Goal: Information Seeking & Learning: Learn about a topic

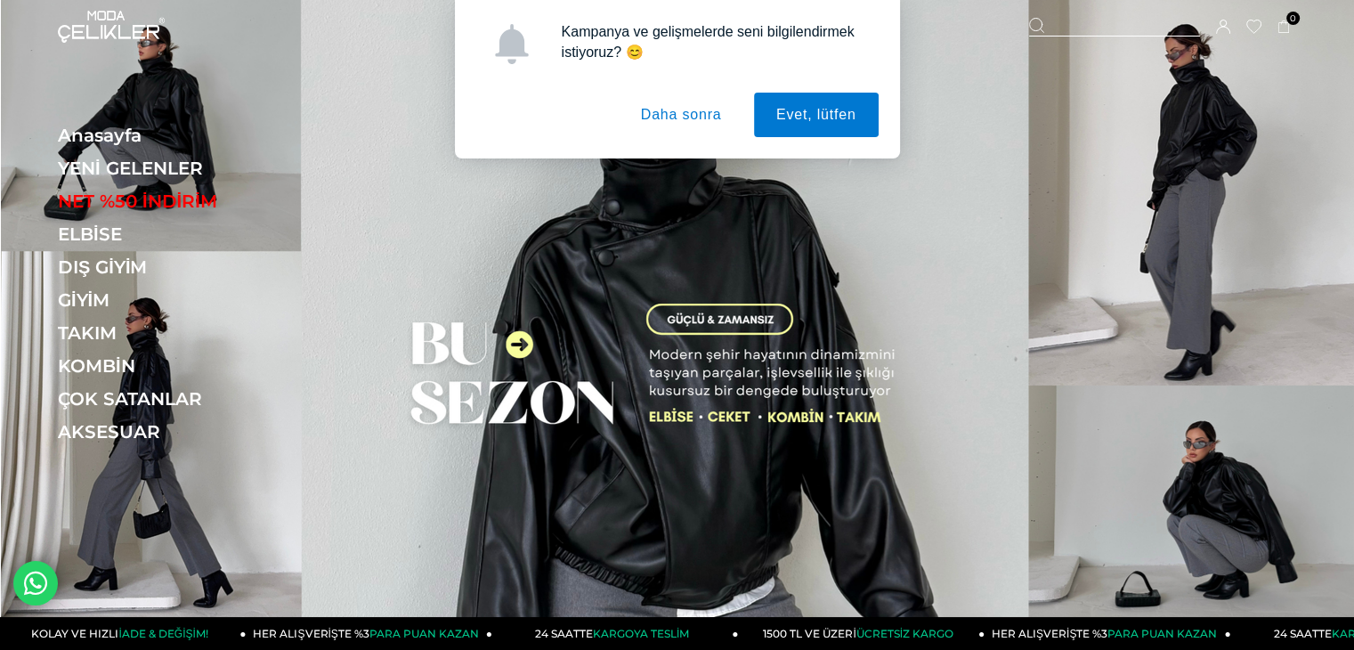
drag, startPoint x: 691, startPoint y: 113, endPoint x: 458, endPoint y: 129, distance: 233.8
click at [691, 113] on button "Daha sonra" at bounding box center [682, 115] width 126 height 45
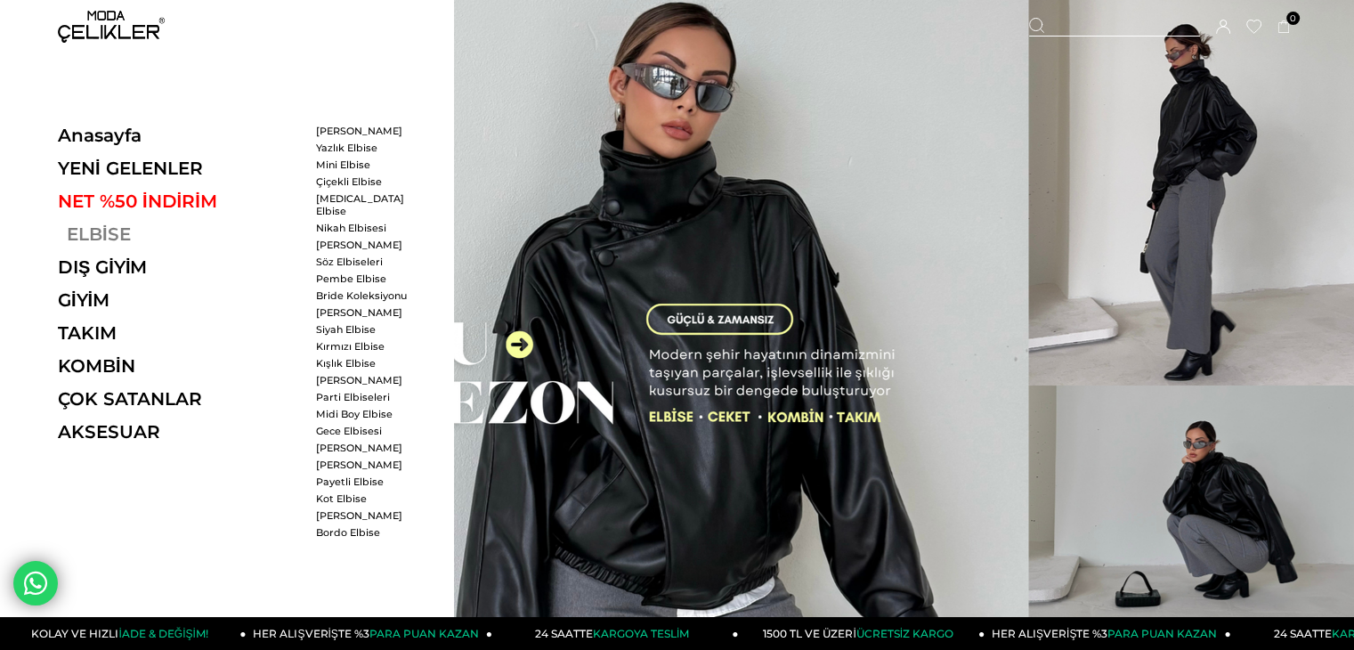
click at [95, 236] on link "ELBİSE" at bounding box center [180, 233] width 245 height 21
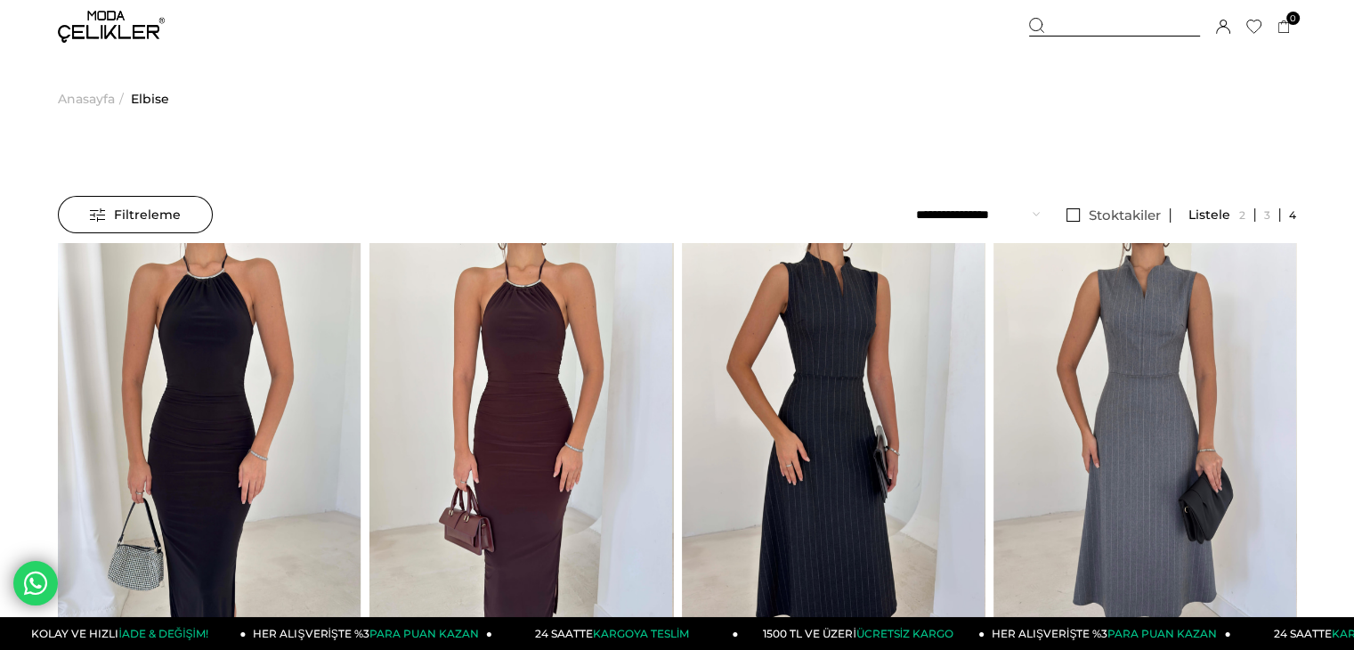
click at [109, 33] on img at bounding box center [111, 27] width 107 height 32
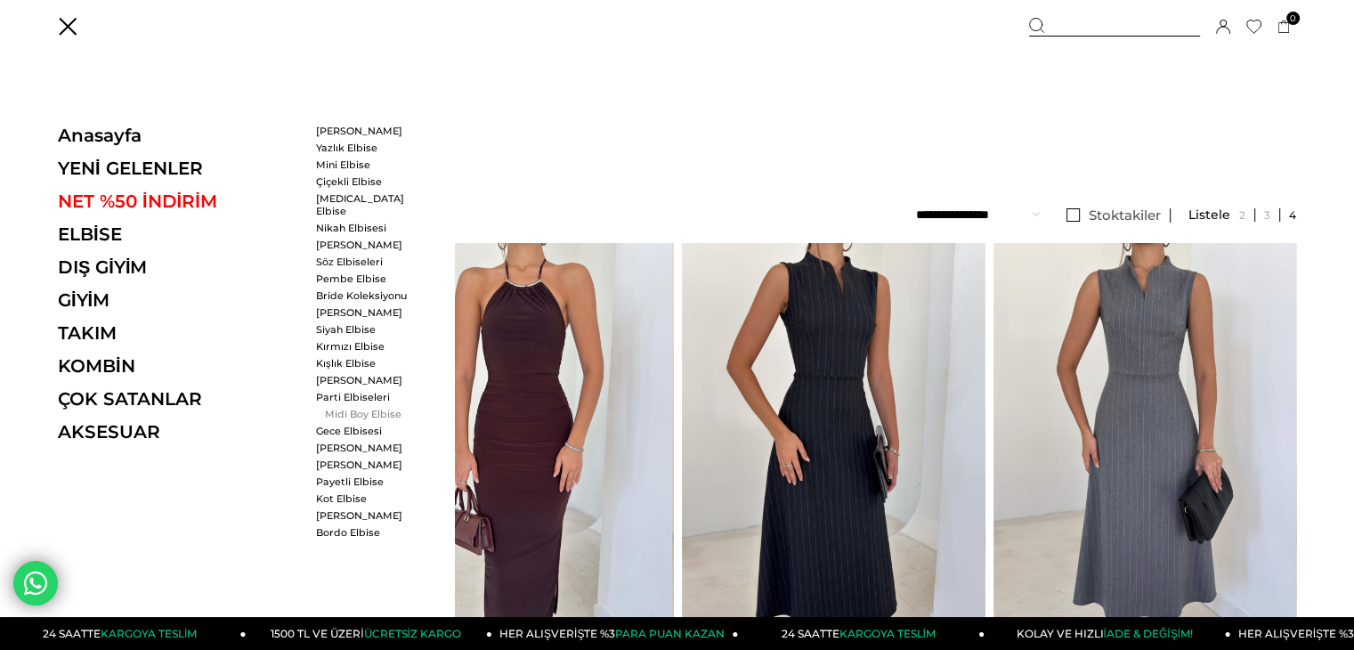
click at [346, 408] on link "Midi Boy Elbise" at bounding box center [367, 414] width 102 height 12
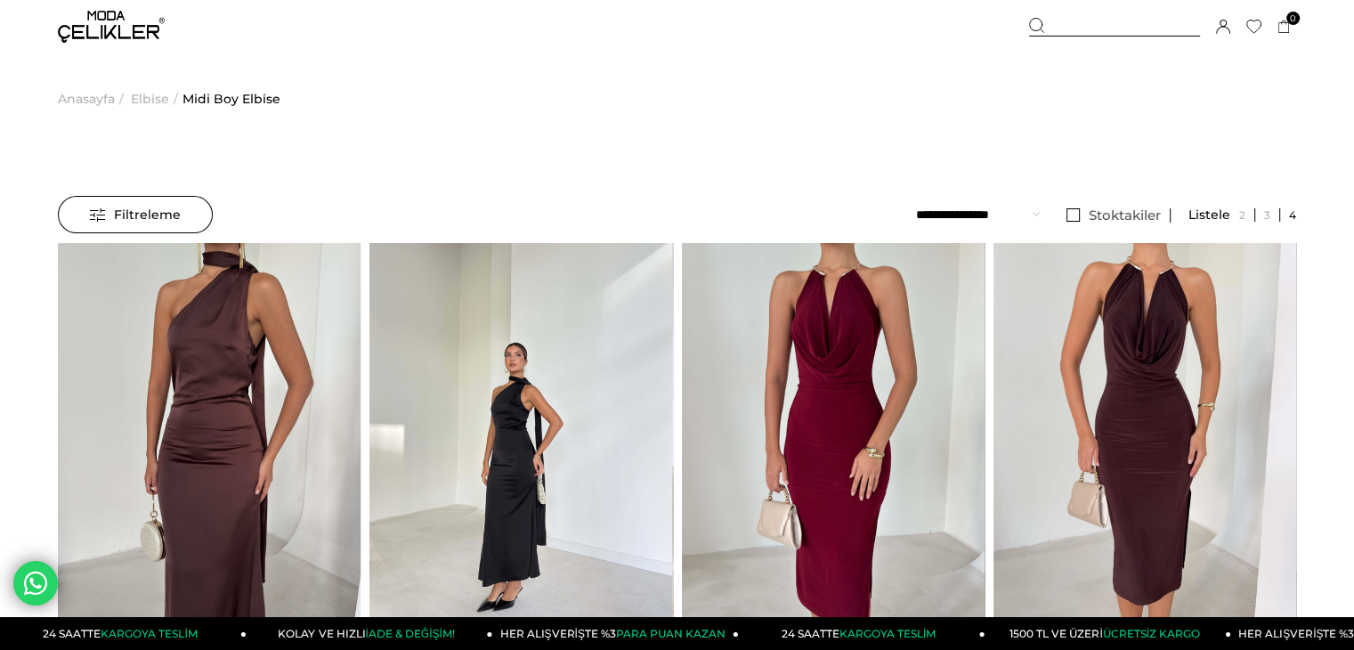
click at [141, 97] on span "Elbise" at bounding box center [150, 98] width 38 height 91
click at [115, 26] on img at bounding box center [111, 27] width 107 height 32
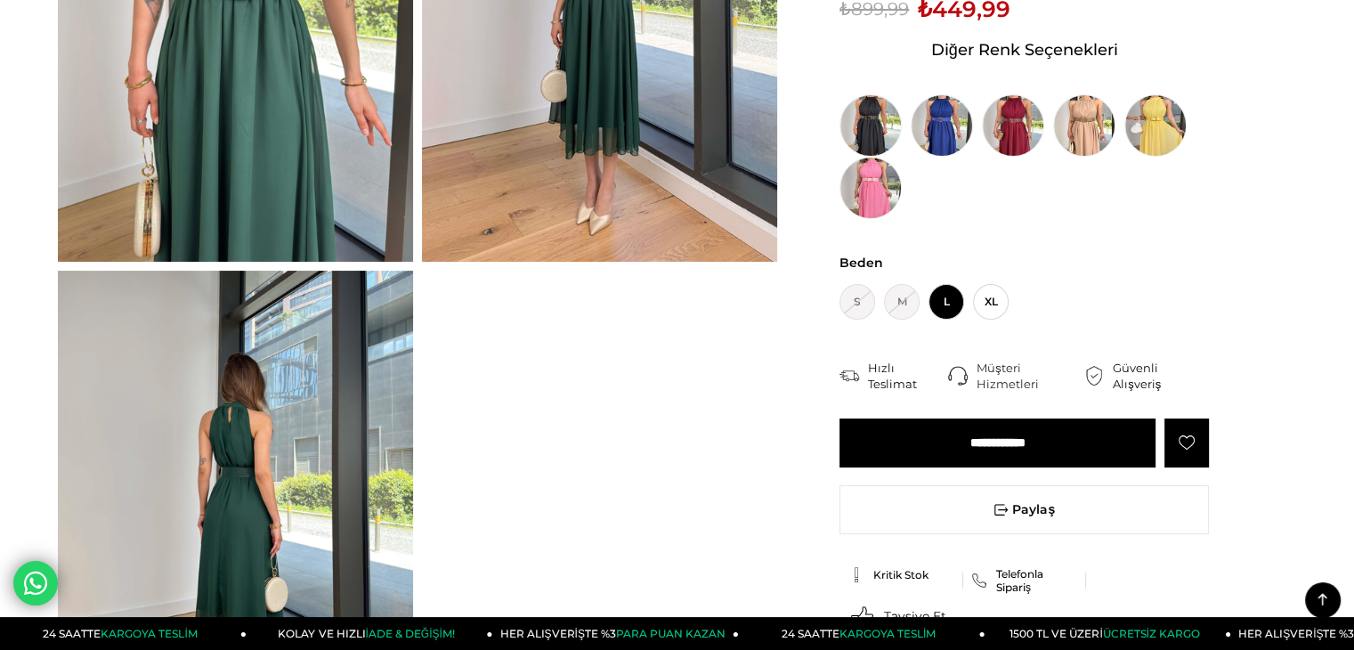
click at [524, 498] on div at bounding box center [417, 270] width 728 height 964
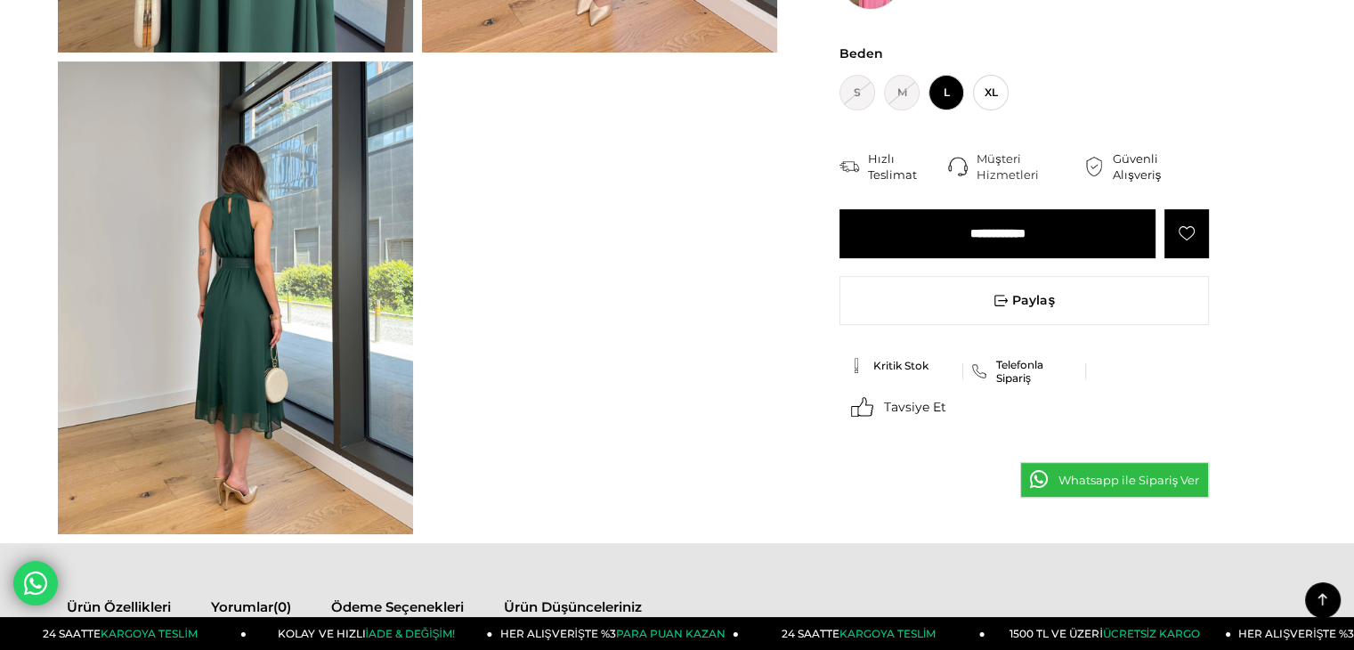
scroll to position [534, 0]
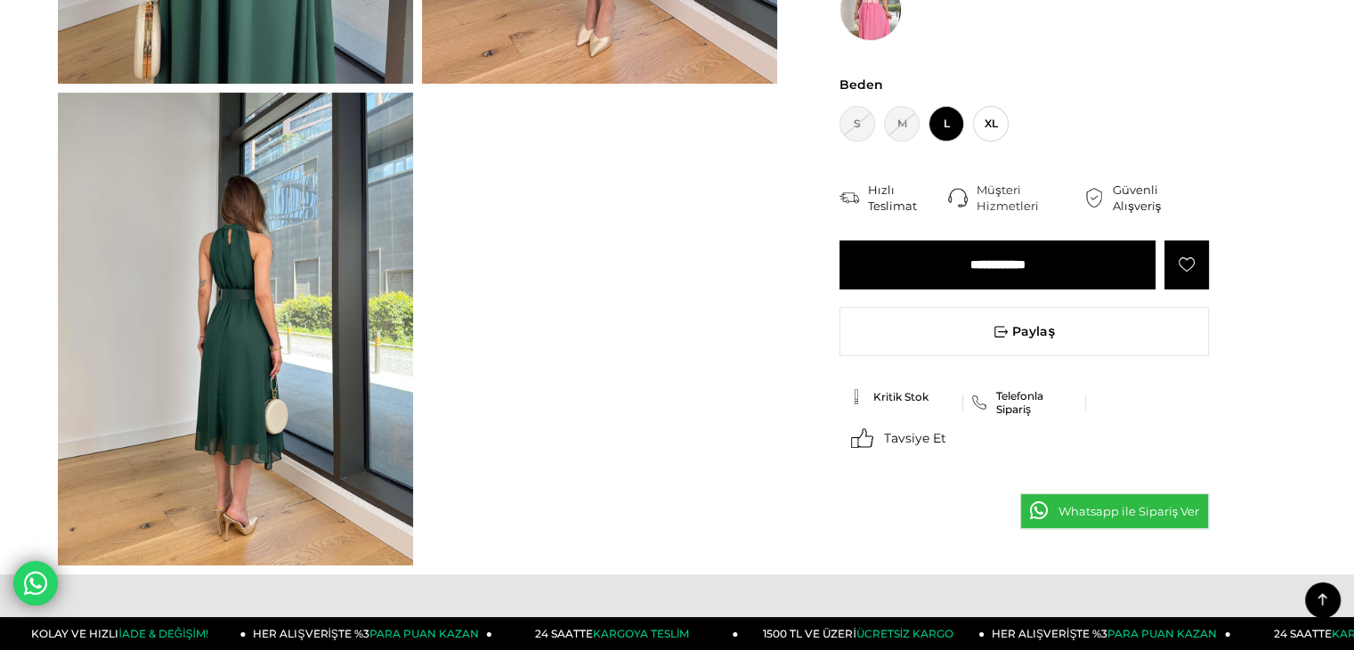
click at [887, 200] on div "Hızlı Teslimat" at bounding box center [908, 198] width 80 height 32
drag, startPoint x: 1310, startPoint y: 257, endPoint x: 1262, endPoint y: 323, distance: 81.6
click at [1309, 261] on form "Menü Üye Girişi Üye Ol Hesabım Çıkış Yap Sepetim Favorilerim Yardım Sepetim 0 Ü…" at bounding box center [677, 650] width 1354 height 2369
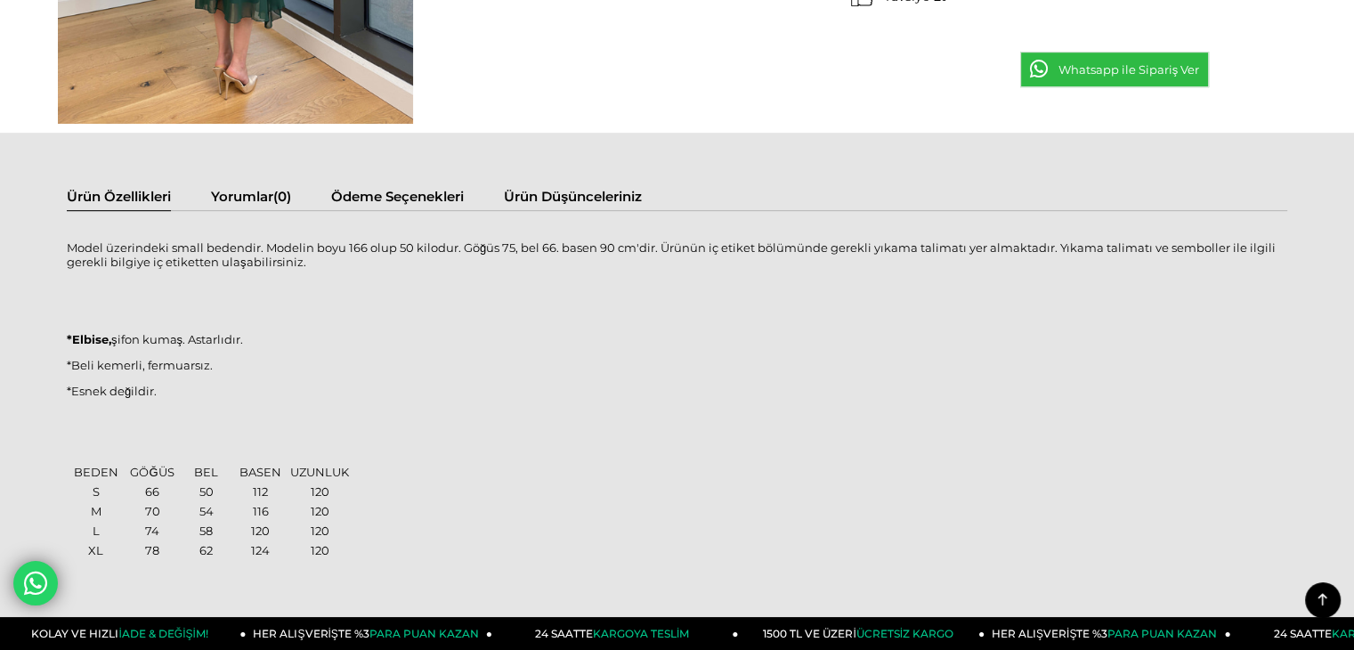
scroll to position [1069, 0]
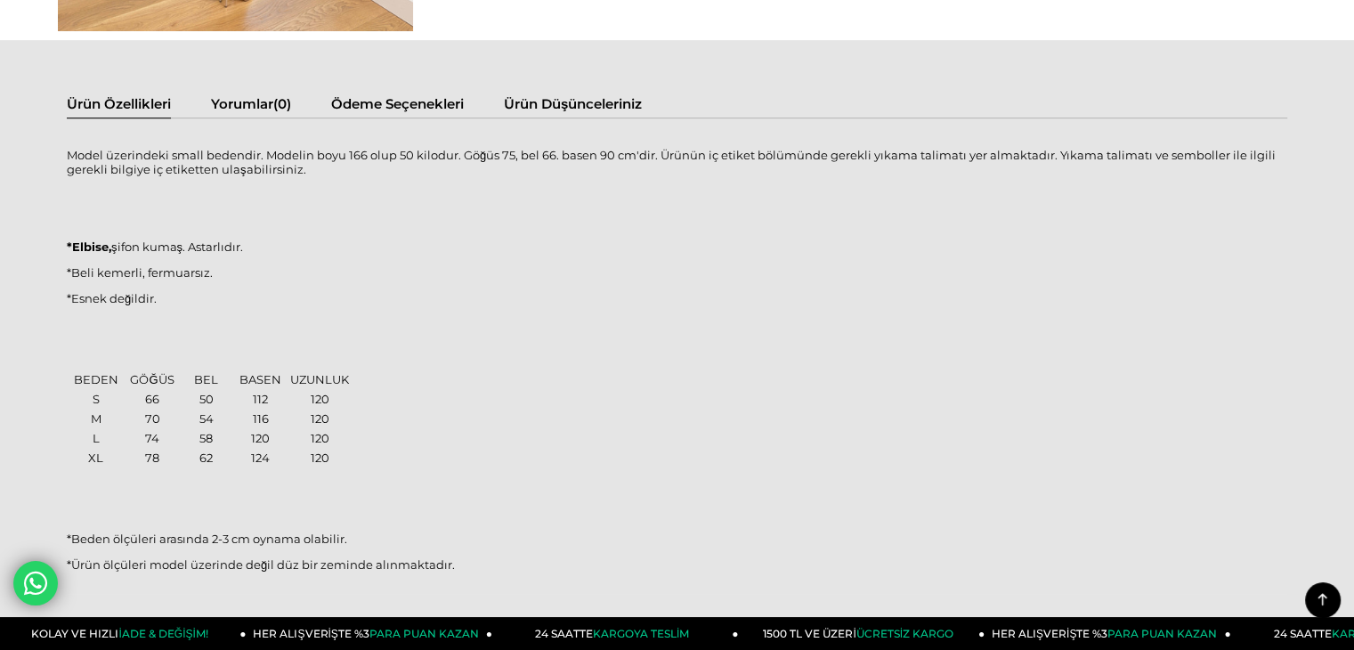
click at [393, 299] on p "*Esnek değildir." at bounding box center [677, 298] width 1221 height 14
click at [112, 166] on p "Model üzerindeki small bedendir. Modelin boyu 166 olup 50 kilodur. Göğüs 75, be…" at bounding box center [677, 162] width 1221 height 28
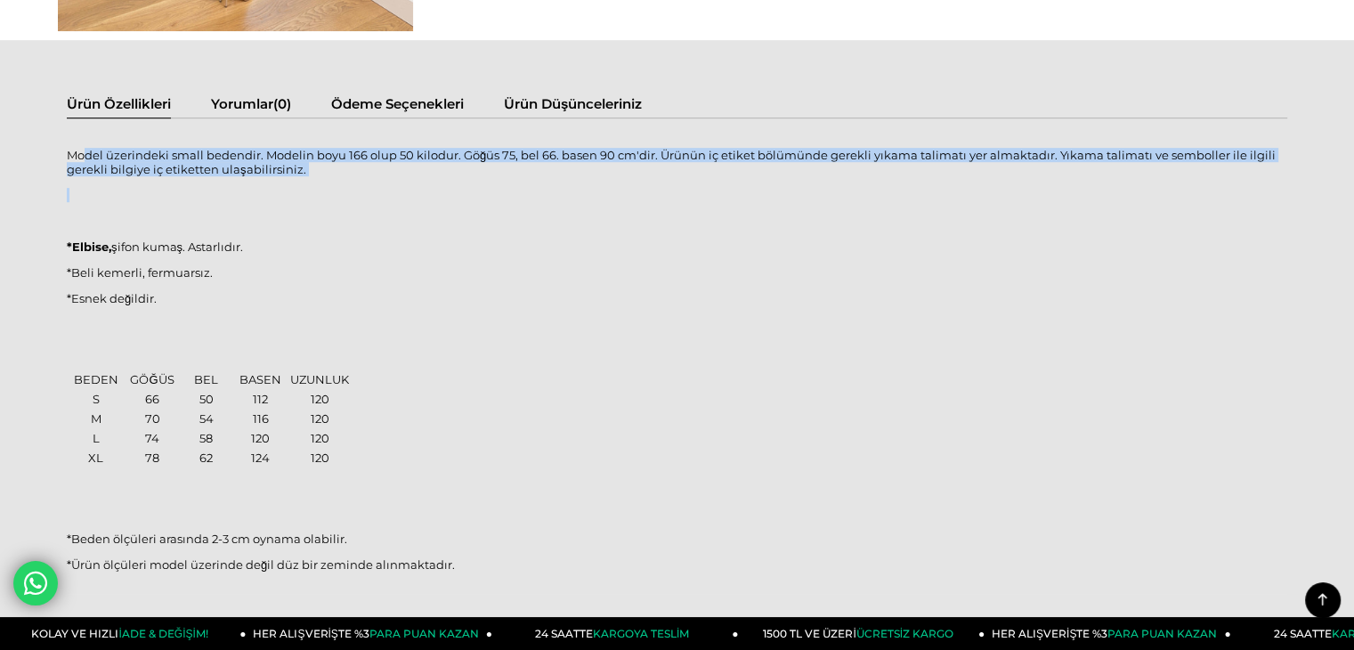
drag, startPoint x: 205, startPoint y: 175, endPoint x: 260, endPoint y: 186, distance: 56.2
click at [260, 186] on div "Model üzerindeki small bedendir. Modelin boyu 166 olup 50 kilodur. Göğüs 75, be…" at bounding box center [677, 369] width 1221 height 467
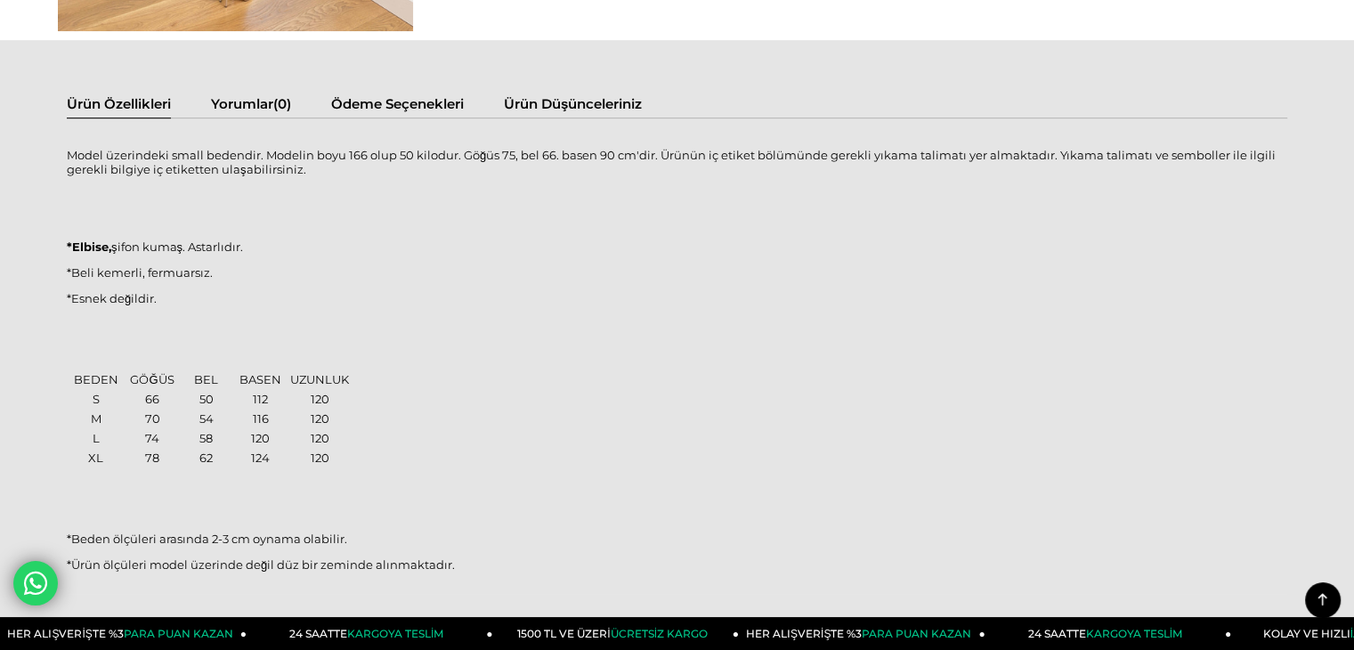
click at [305, 321] on p at bounding box center [677, 324] width 1221 height 14
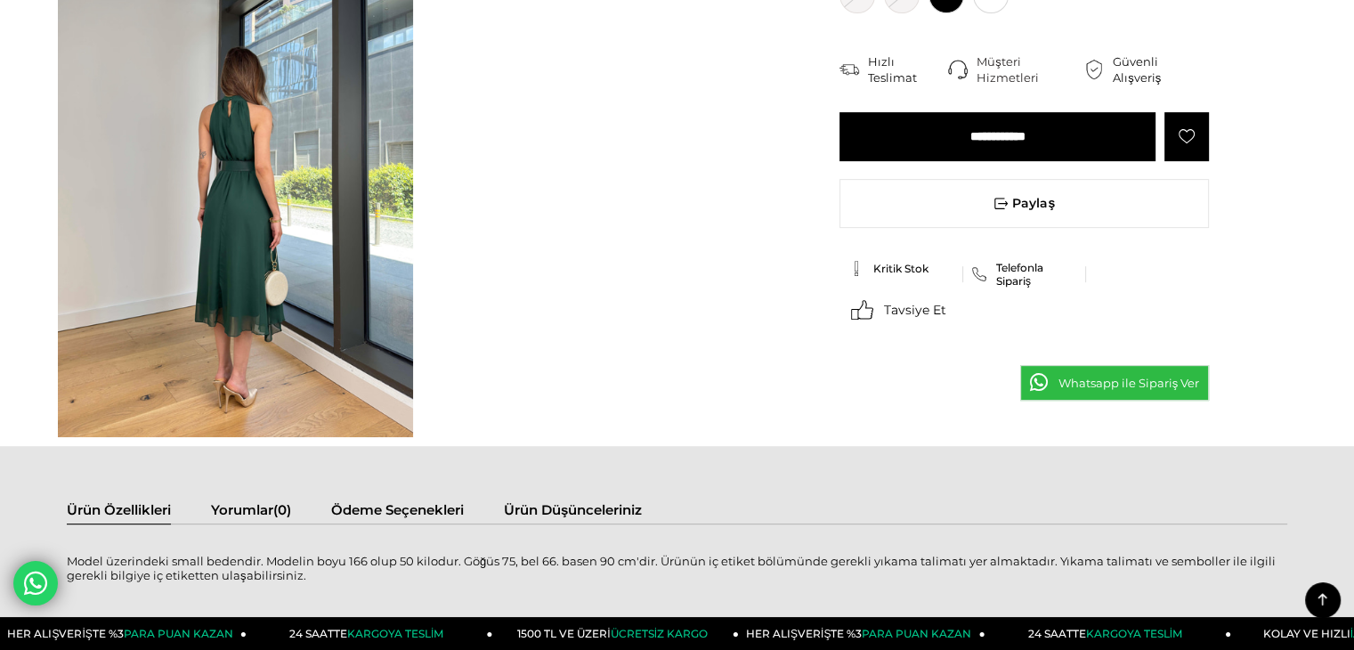
scroll to position [445, 0]
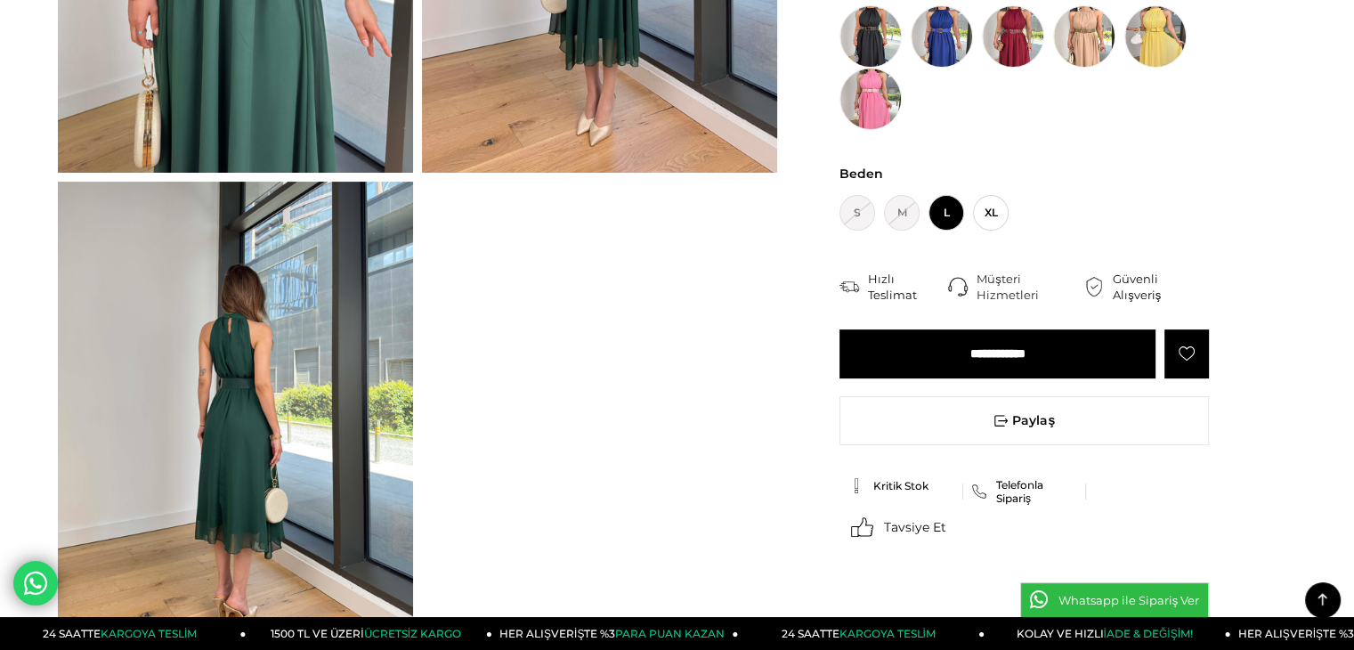
click at [565, 378] on div at bounding box center [417, 181] width 728 height 964
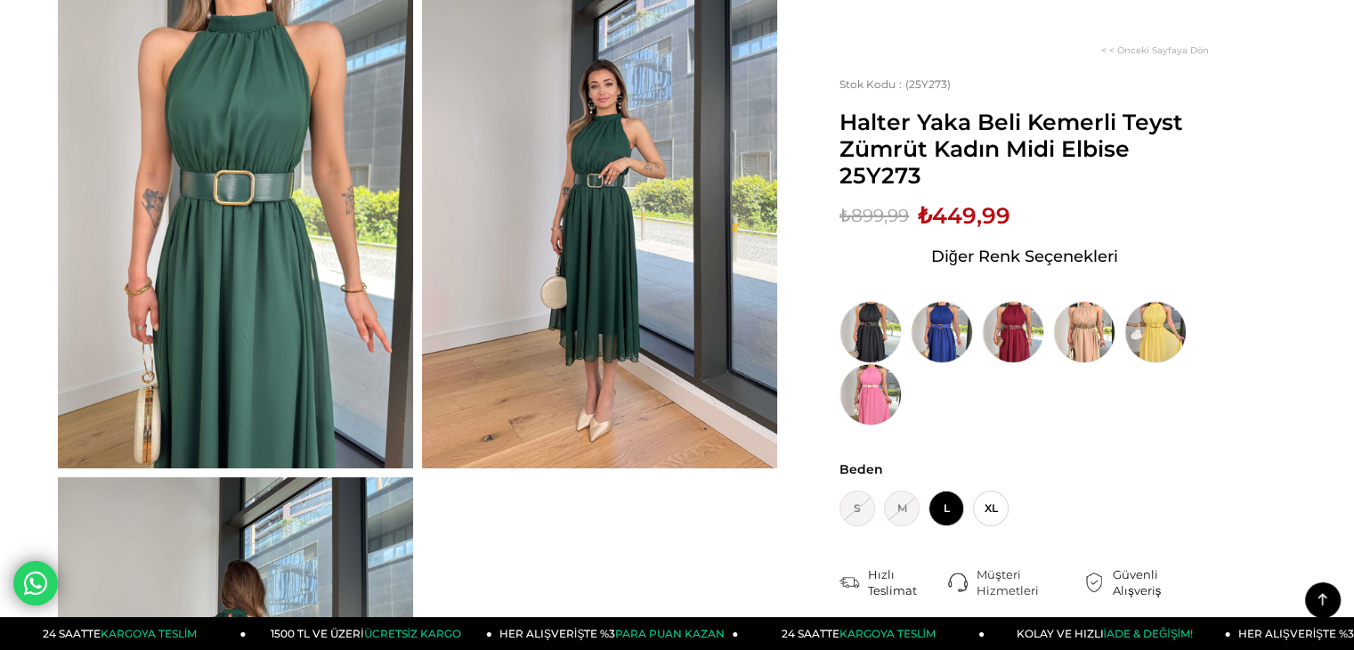
scroll to position [0, 0]
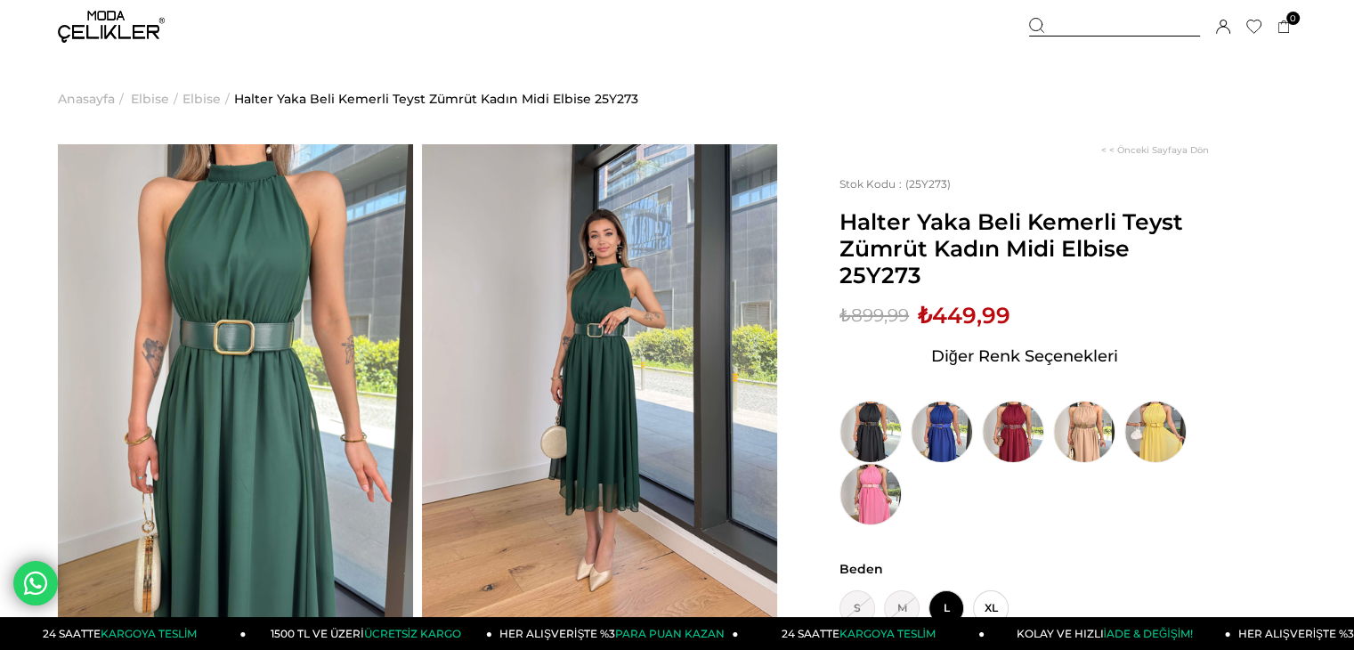
click at [1048, 326] on div "Sepetteki Son Fiyat Fiyat : ₺899,99 (KDV Dahil) İndirimli : ₺449,99 (KDV Dahil)…" at bounding box center [1025, 413] width 370 height 223
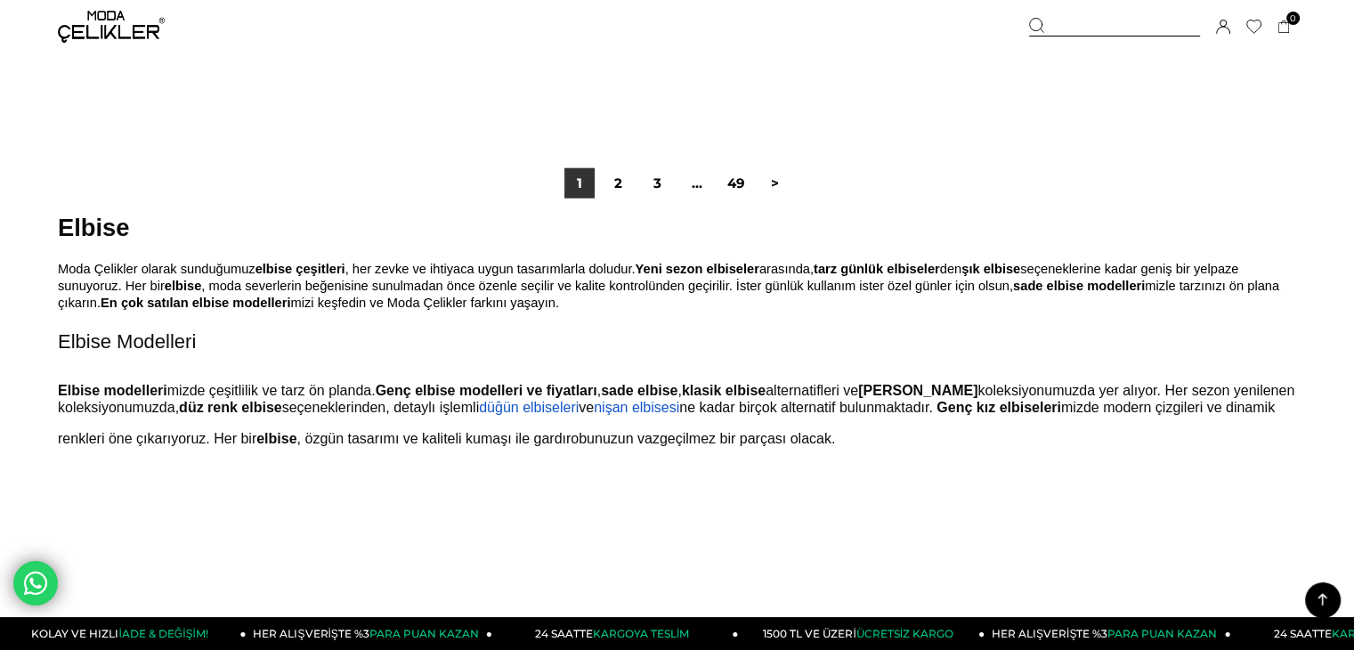
scroll to position [11130, 0]
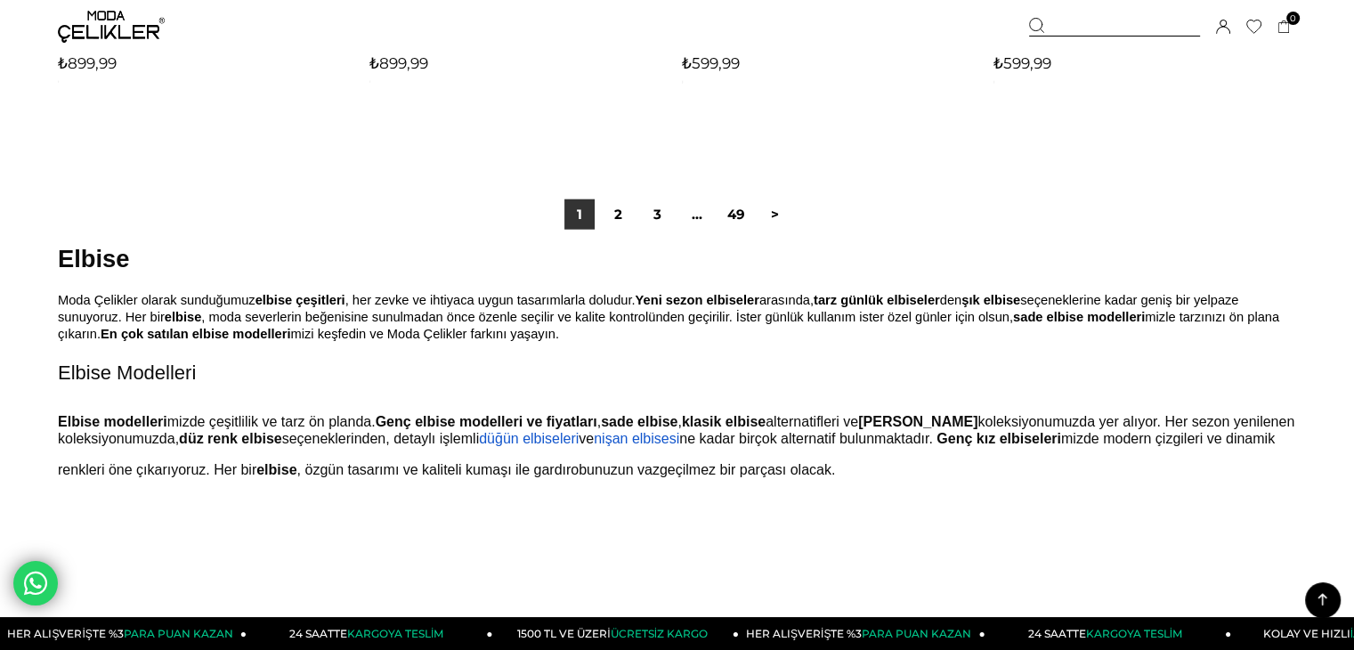
click at [88, 33] on img at bounding box center [111, 27] width 107 height 32
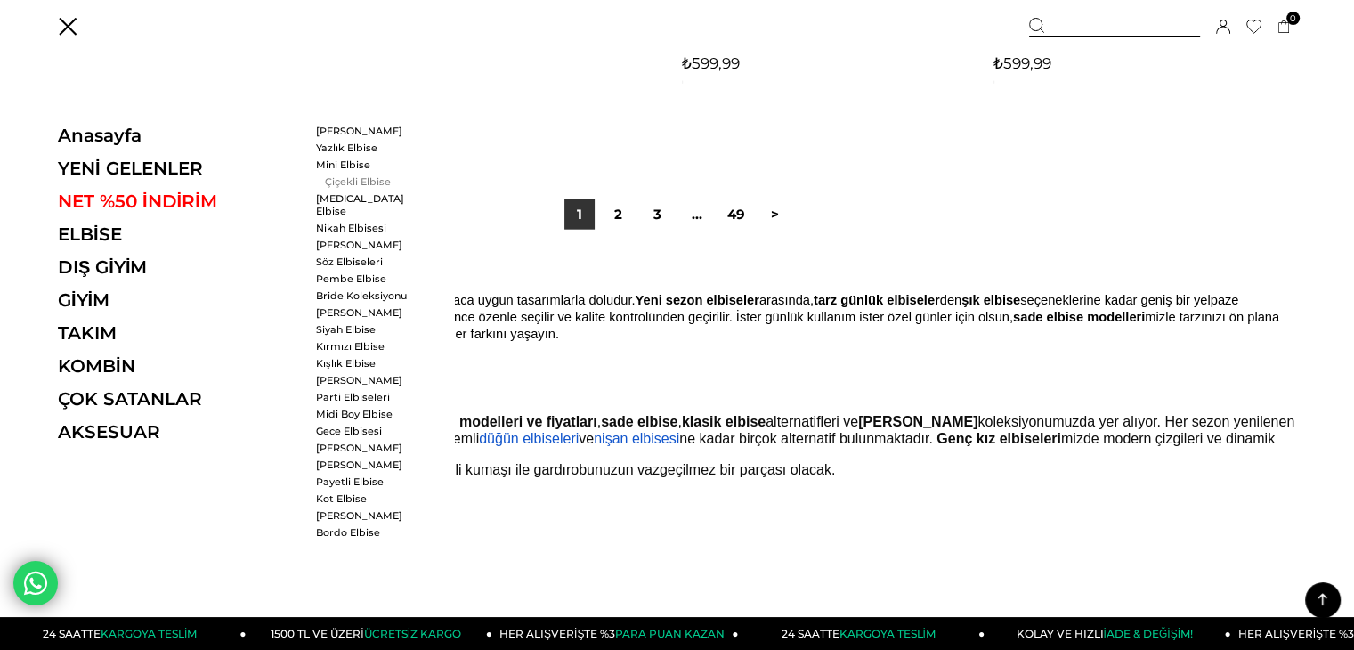
click at [337, 177] on link "Çiçekli Elbise" at bounding box center [367, 181] width 102 height 12
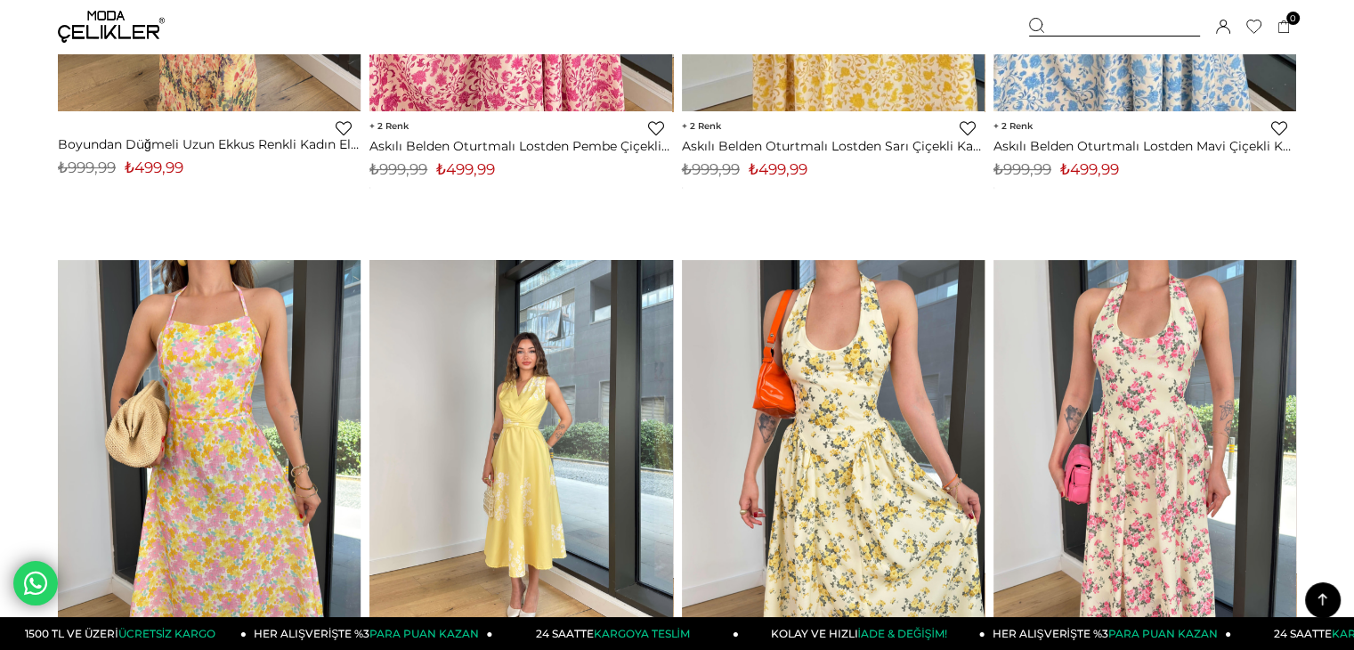
scroll to position [801, 0]
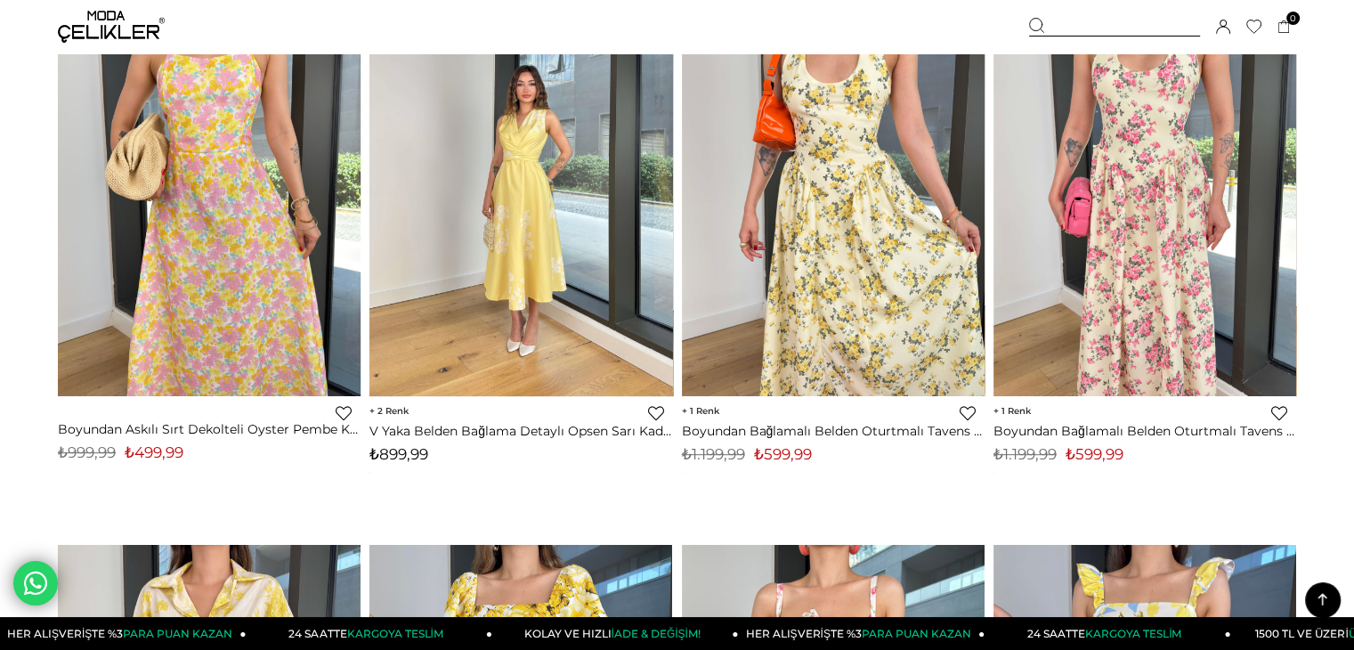
click at [537, 262] on img at bounding box center [521, 194] width 303 height 403
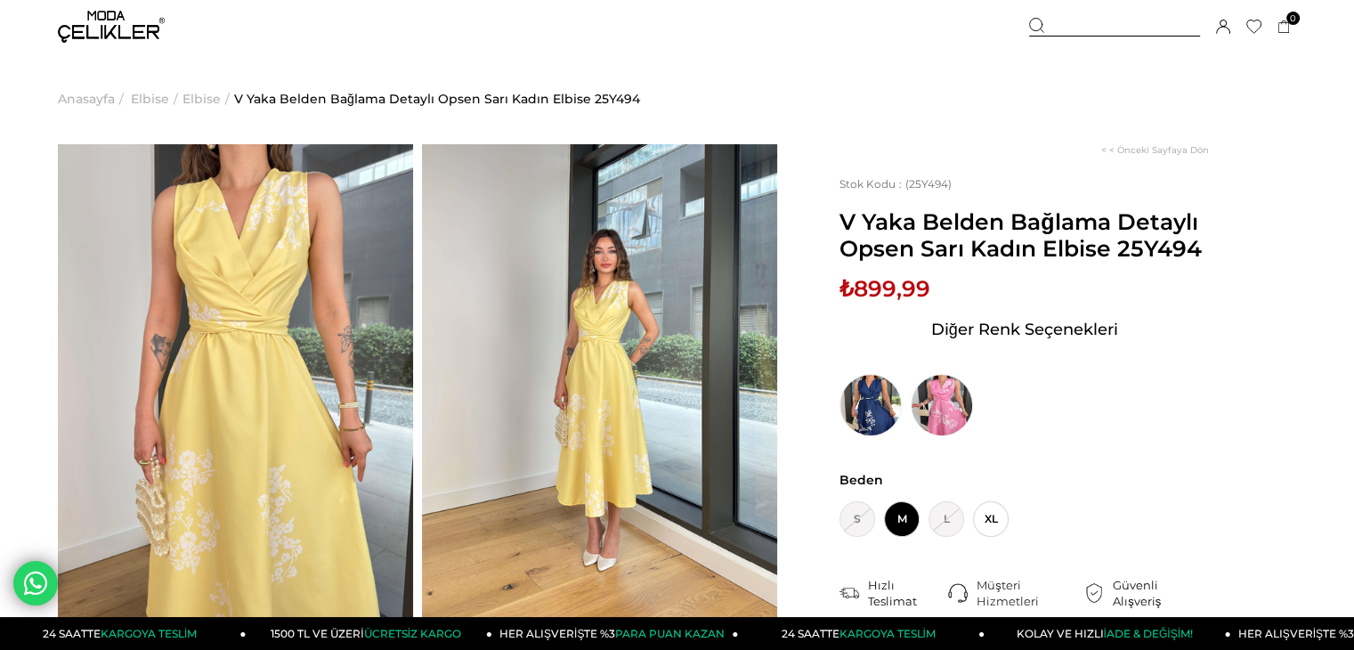
click at [78, 34] on img at bounding box center [111, 27] width 107 height 32
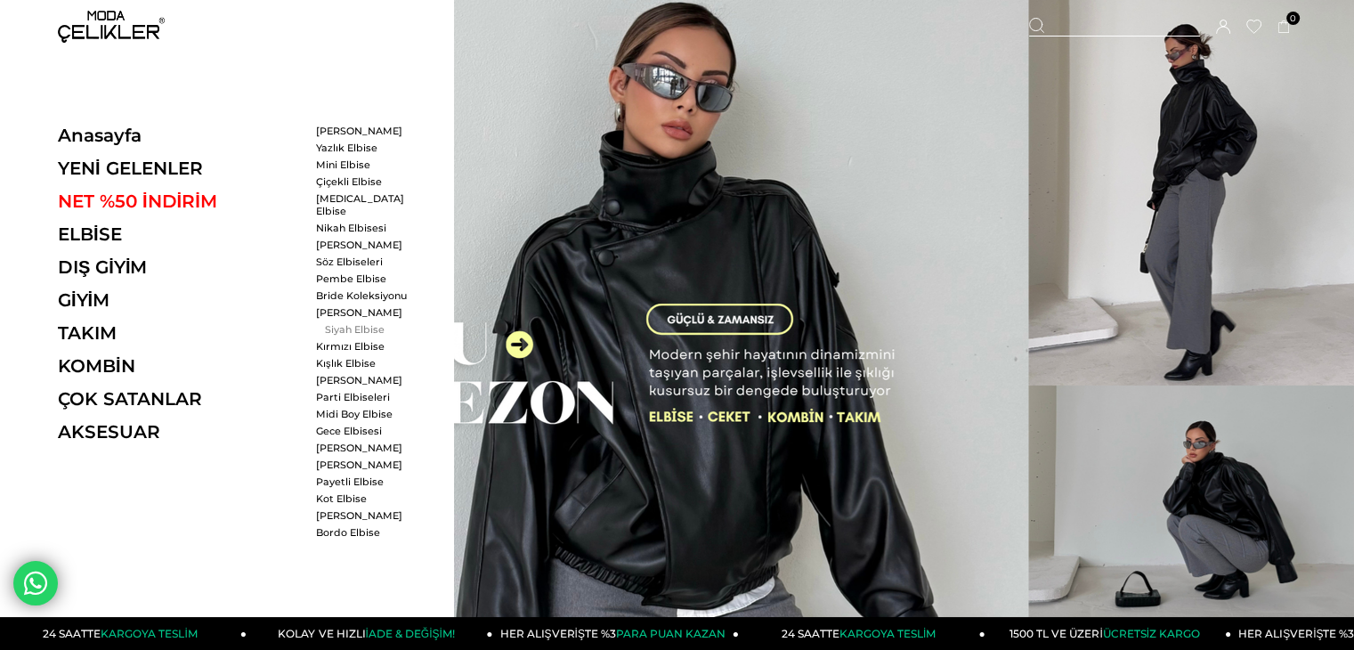
click at [347, 323] on link "Siyah Elbise" at bounding box center [367, 329] width 102 height 12
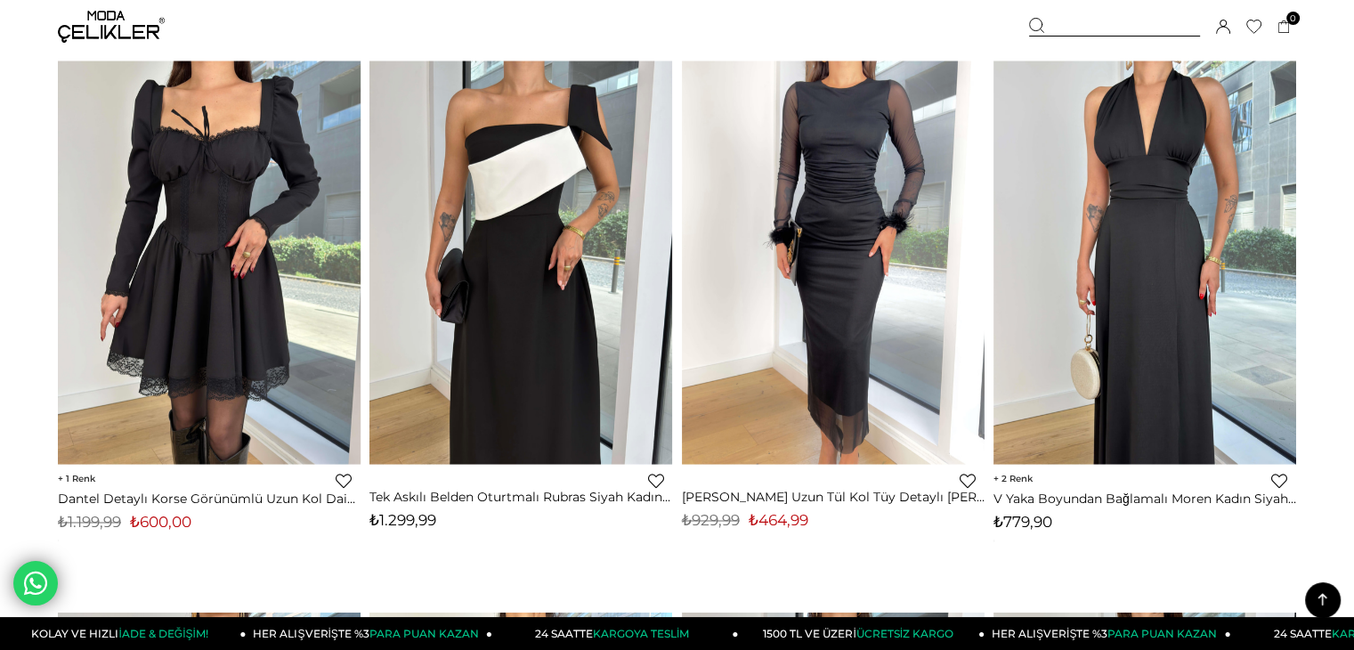
scroll to position [9617, 0]
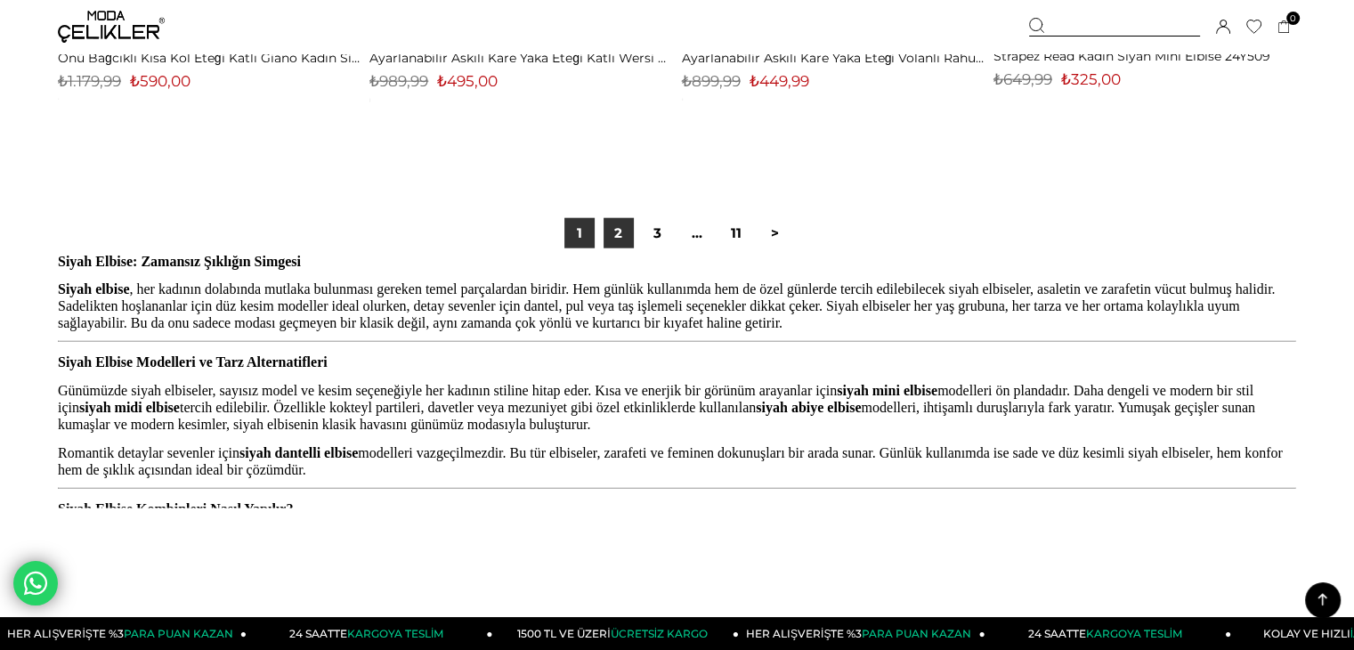
click at [614, 237] on link "2" at bounding box center [619, 233] width 30 height 30
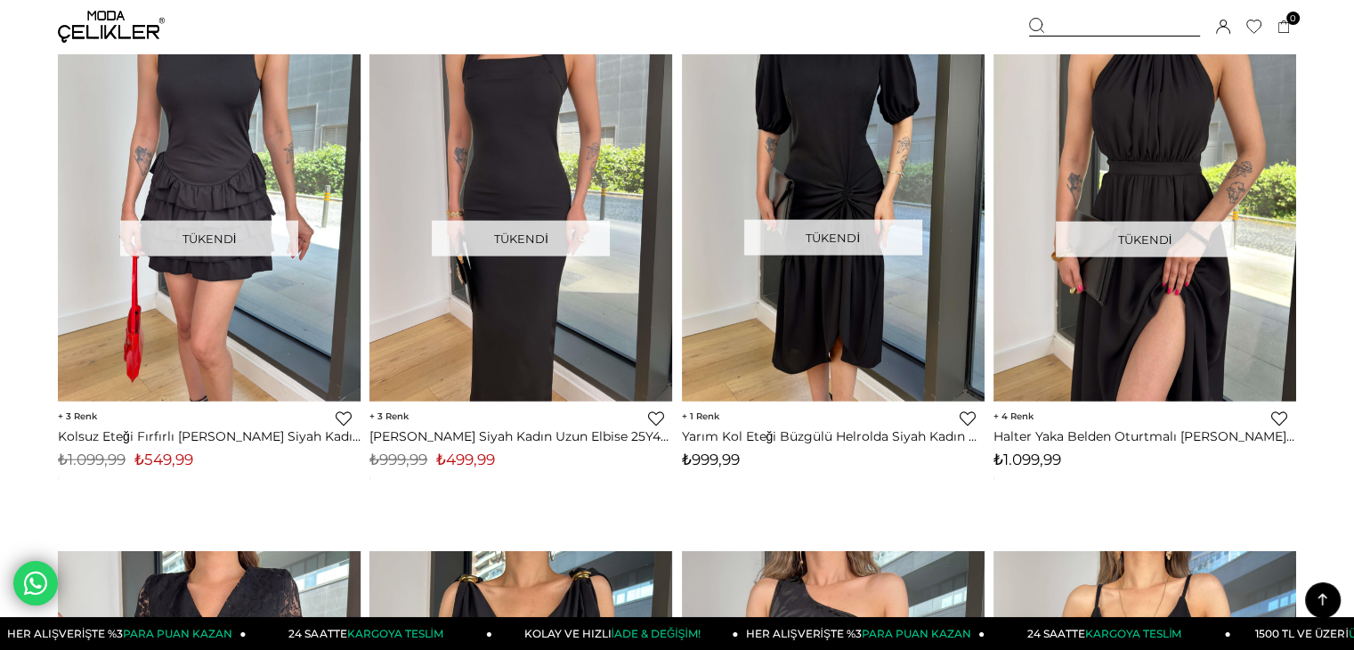
scroll to position [4185, 0]
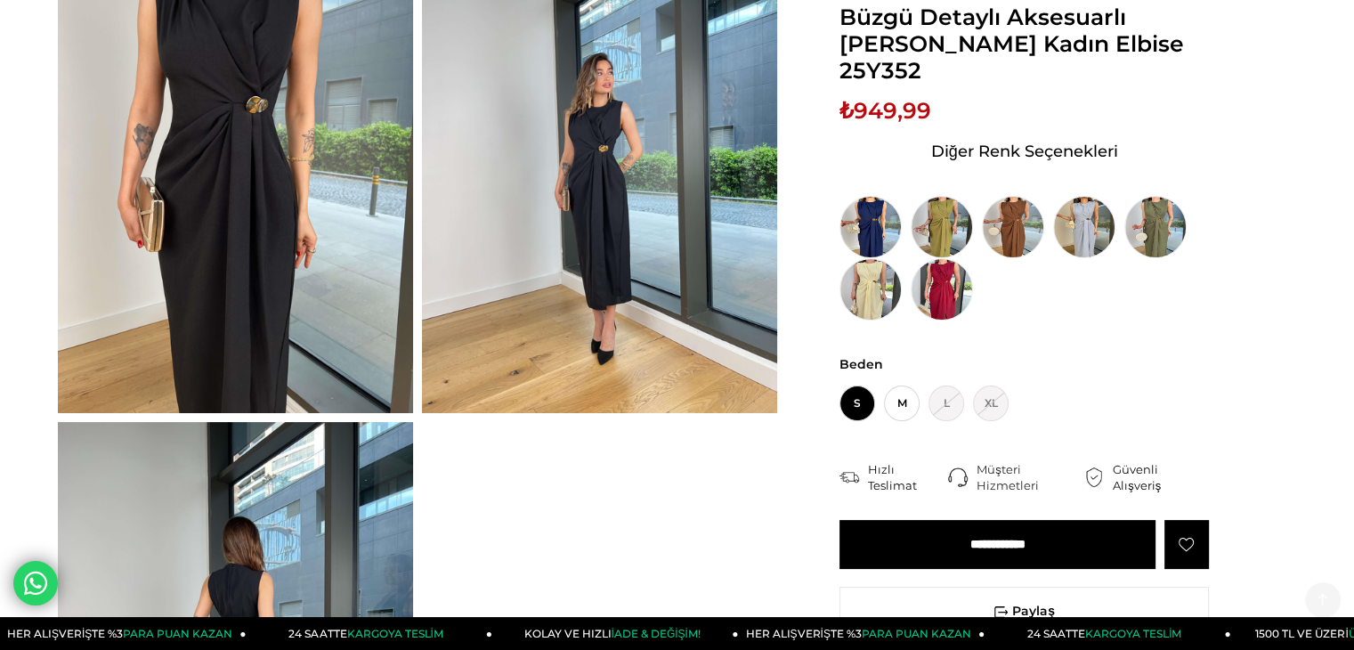
scroll to position [445, 0]
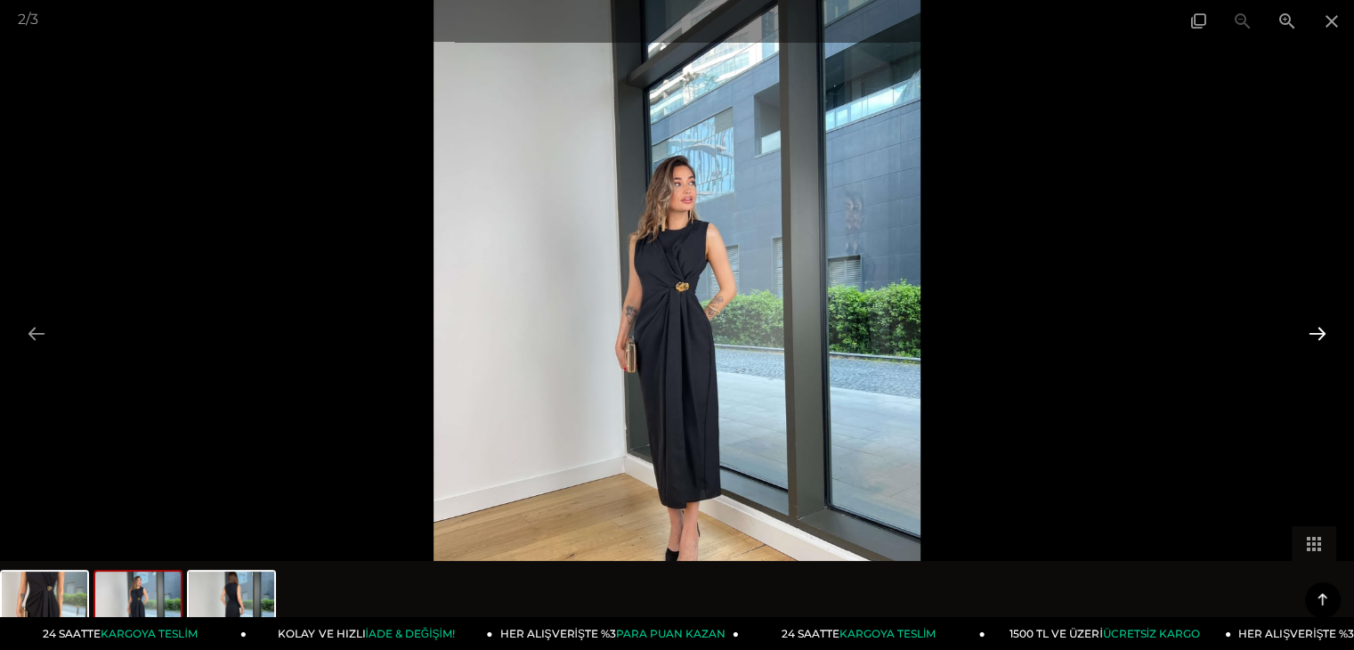
click at [1311, 341] on button at bounding box center [1317, 333] width 37 height 35
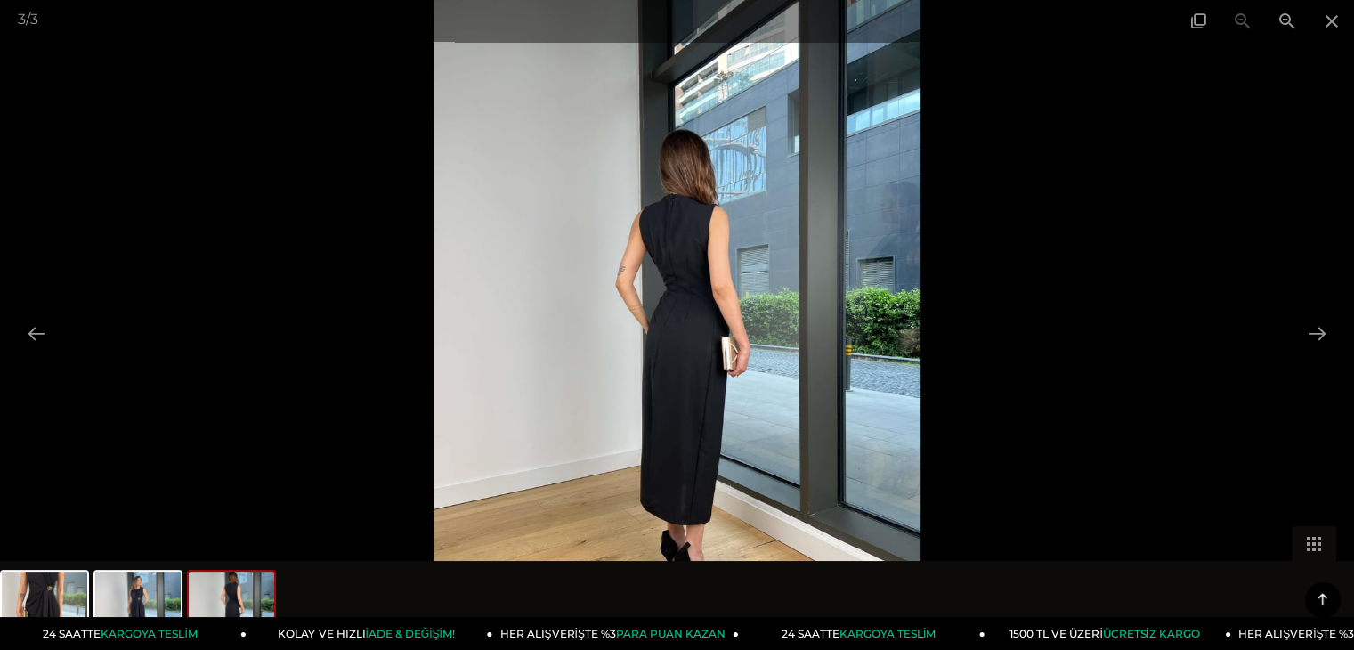
drag, startPoint x: 1047, startPoint y: 278, endPoint x: 775, endPoint y: 31, distance: 367.5
click at [1044, 277] on div at bounding box center [677, 325] width 1354 height 650
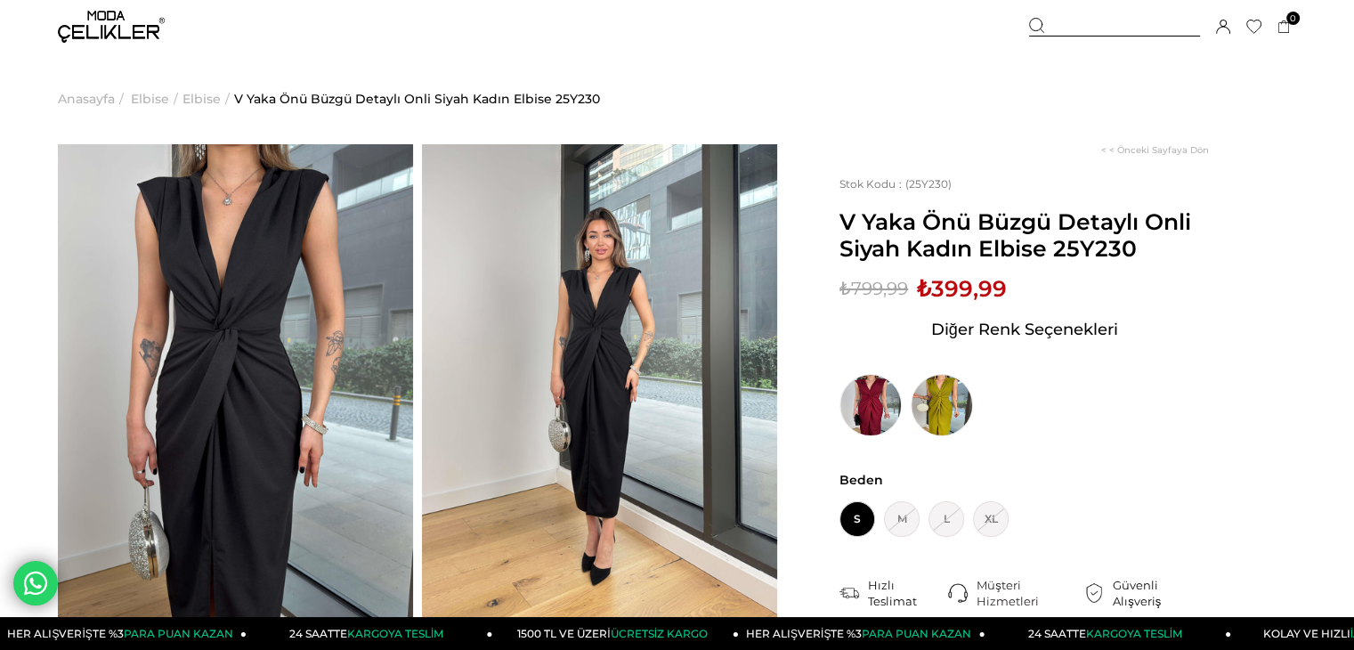
click at [110, 29] on img at bounding box center [111, 27] width 107 height 32
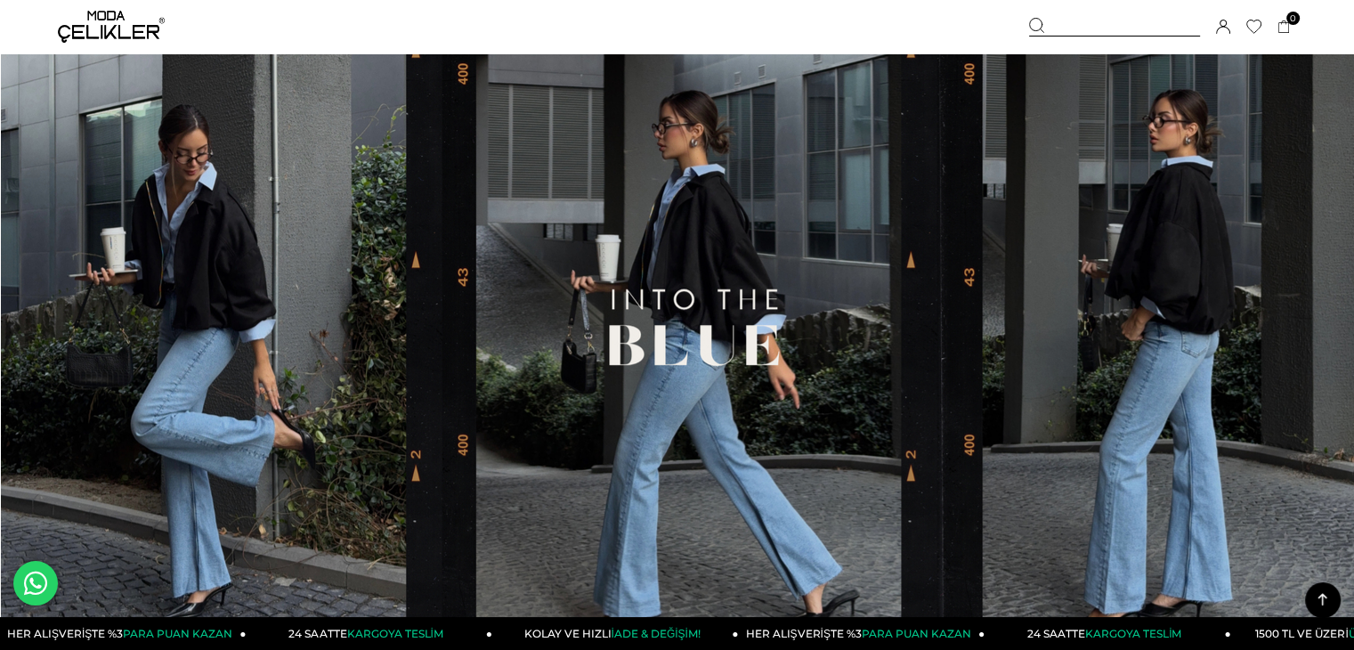
scroll to position [178, 0]
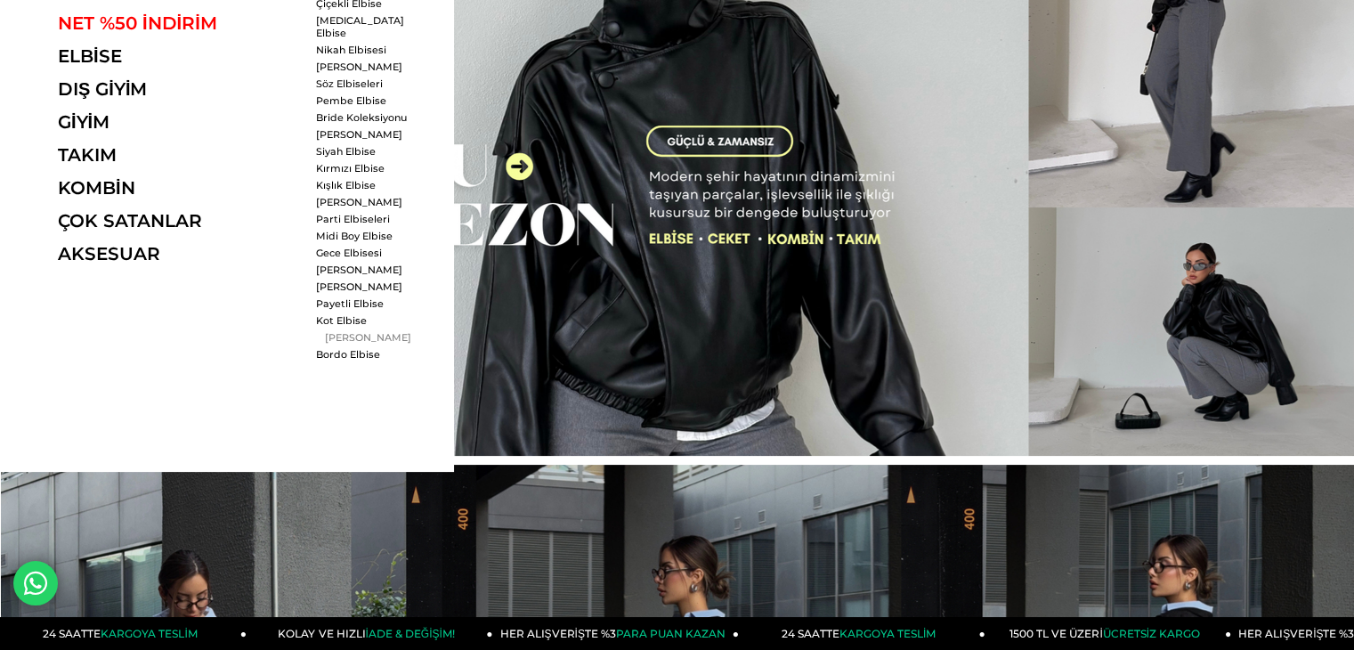
click at [341, 331] on link "[PERSON_NAME]" at bounding box center [367, 337] width 102 height 12
click at [335, 280] on link "[PERSON_NAME]" at bounding box center [367, 286] width 102 height 12
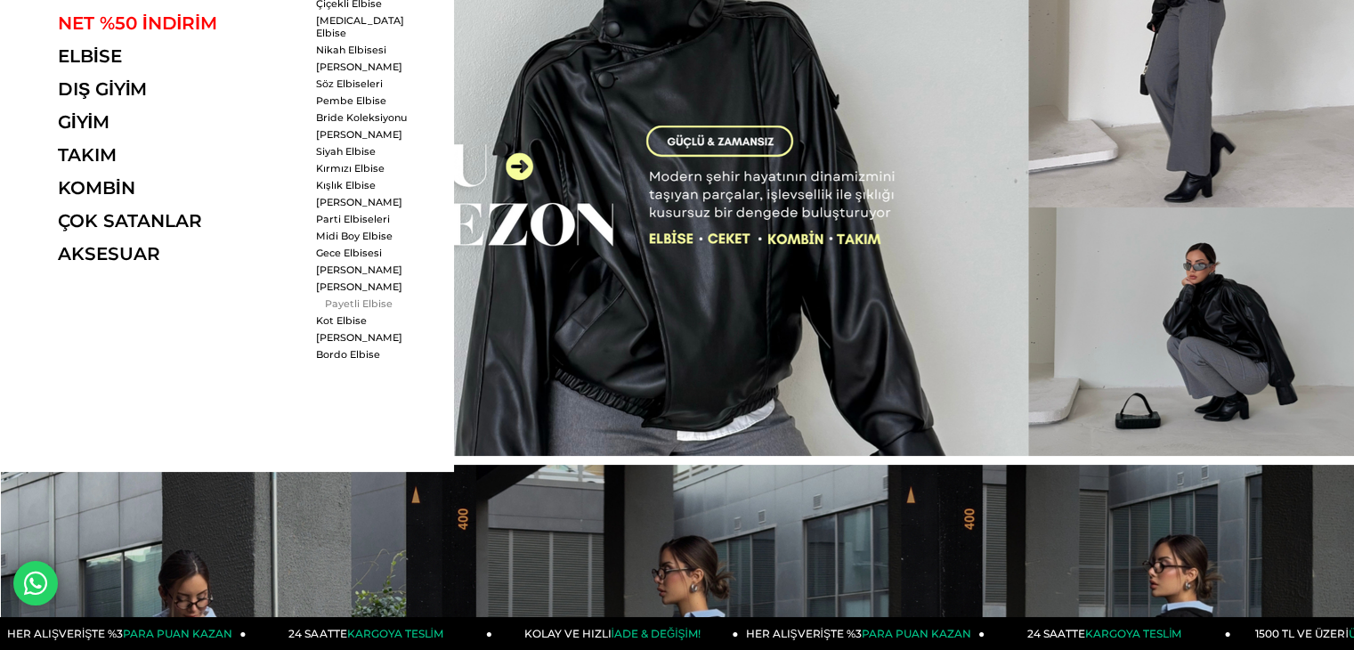
click at [337, 297] on link "Payetli Elbise" at bounding box center [367, 303] width 102 height 12
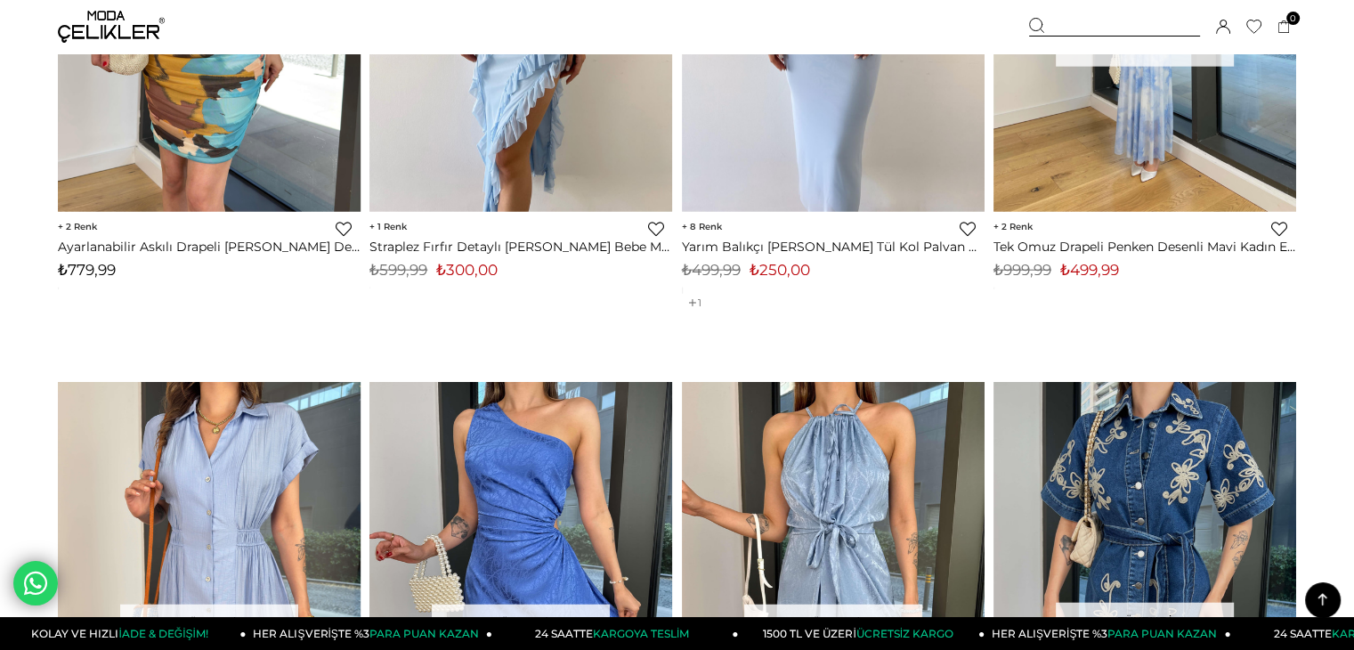
scroll to position [4630, 0]
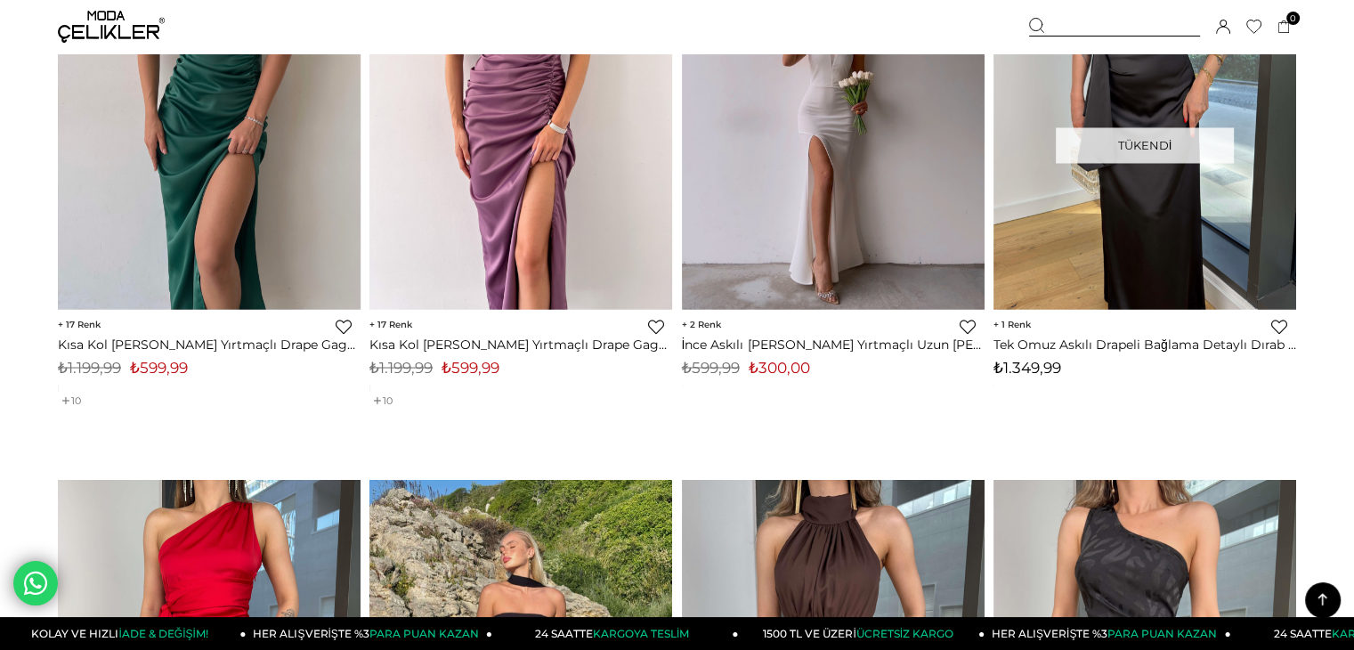
scroll to position [3116, 0]
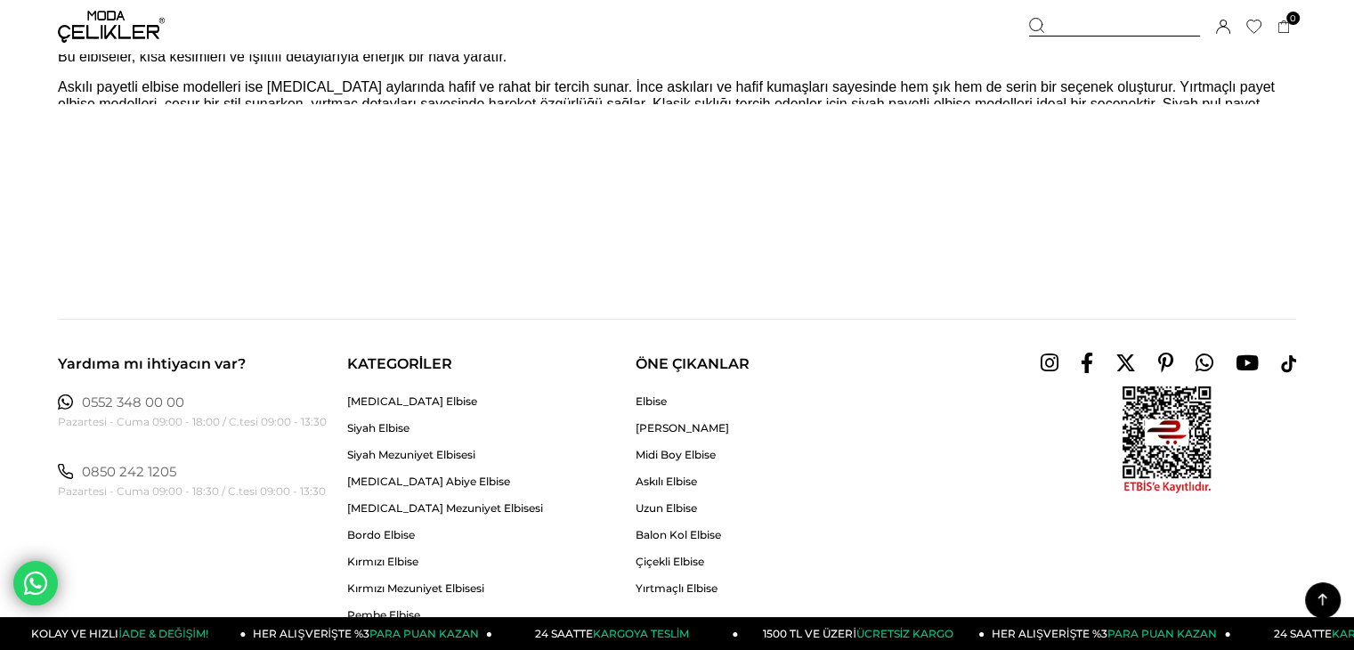
scroll to position [5788, 0]
